Goal: Check status: Check status

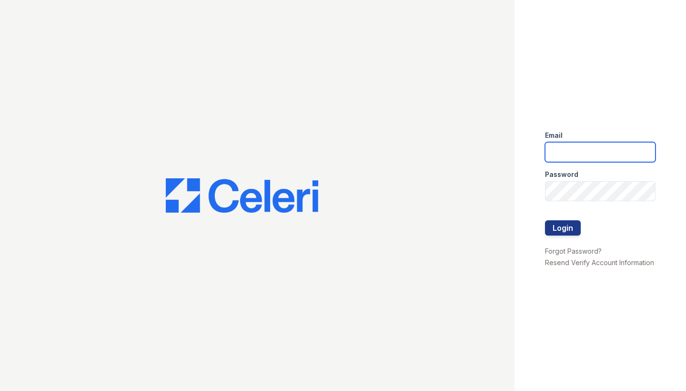
type input "[EMAIL_ADDRESS][DOMAIN_NAME]"
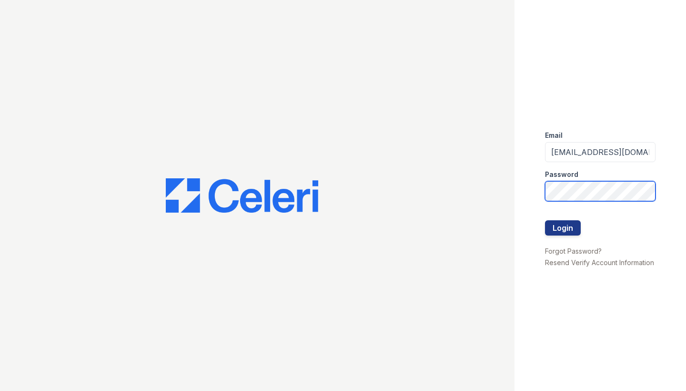
click at [563, 228] on button "Login" at bounding box center [563, 227] width 36 height 15
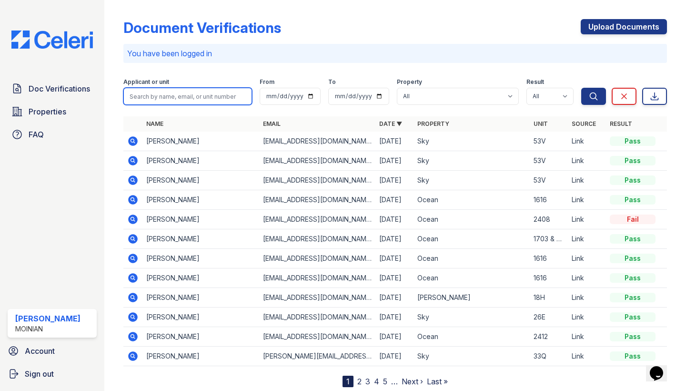
click at [190, 98] on input "search" at bounding box center [187, 96] width 129 height 17
type input "[PERSON_NAME]"
click at [594, 96] on button "Search" at bounding box center [593, 96] width 25 height 17
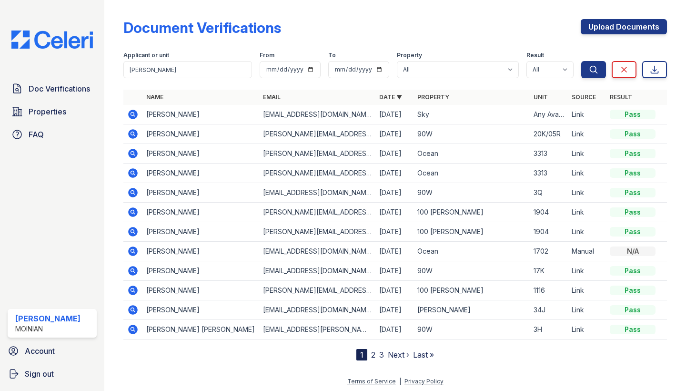
drag, startPoint x: 190, startPoint y: 97, endPoint x: 132, endPoint y: 114, distance: 60.2
click at [132, 114] on icon at bounding box center [133, 113] width 2 height 2
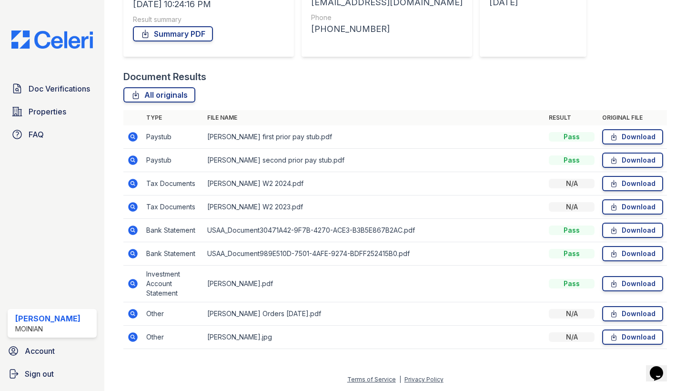
scroll to position [164, 0]
click at [132, 337] on icon at bounding box center [133, 336] width 2 height 2
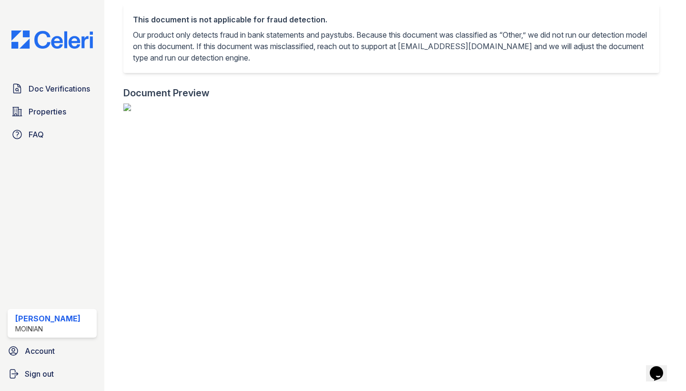
scroll to position [213, 0]
